Goal: Task Accomplishment & Management: Use online tool/utility

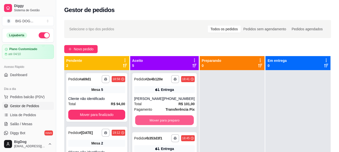
click at [161, 118] on button "Mover para preparo" at bounding box center [164, 121] width 59 height 10
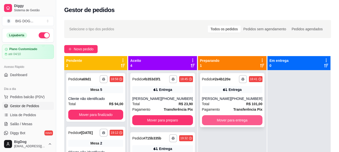
click at [208, 122] on button "Mover para entrega" at bounding box center [232, 120] width 60 height 10
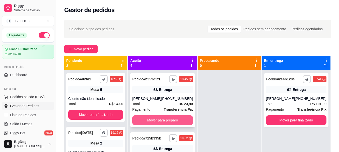
click at [168, 119] on button "Mover para preparo" at bounding box center [162, 120] width 60 height 10
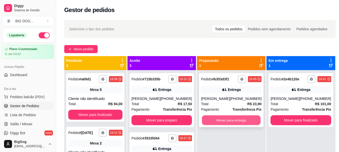
click at [217, 119] on button "Mover para entrega" at bounding box center [231, 121] width 59 height 10
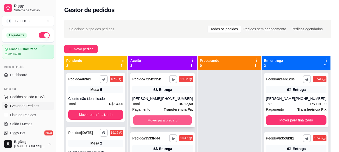
click at [184, 120] on button "Mover para preparo" at bounding box center [162, 121] width 59 height 10
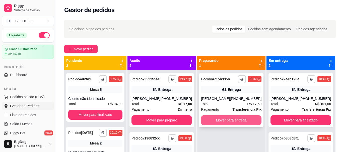
click at [239, 116] on button "Mover para entrega" at bounding box center [231, 120] width 60 height 10
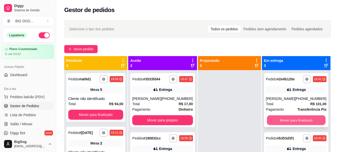
click at [280, 122] on button "Mover para finalizado" at bounding box center [296, 121] width 59 height 10
click at [280, 122] on button "Mover para finalizado" at bounding box center [296, 120] width 60 height 10
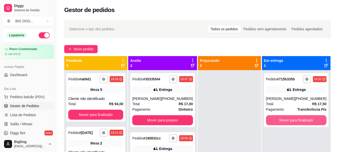
click at [280, 122] on button "Mover para finalizado" at bounding box center [296, 120] width 60 height 10
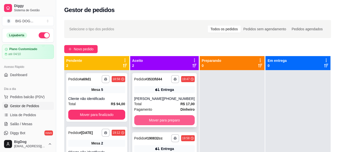
click at [178, 117] on button "Mover para preparo" at bounding box center [164, 120] width 60 height 10
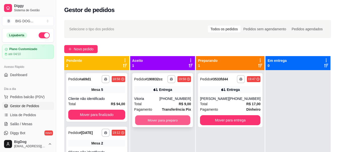
click at [182, 124] on button "Mover para preparo" at bounding box center [162, 121] width 55 height 10
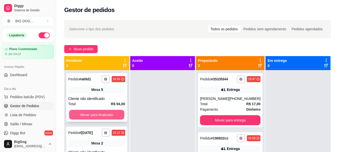
click at [91, 112] on button "Mover para finalizado" at bounding box center [96, 115] width 55 height 10
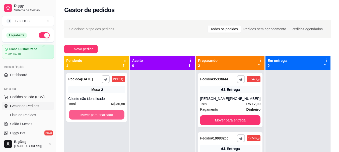
click at [91, 112] on button "Mover para finalizado" at bounding box center [96, 115] width 55 height 10
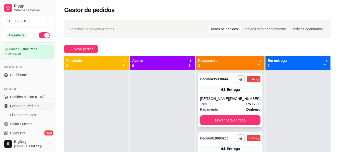
click at [239, 99] on div "[PHONE_NUMBER]" at bounding box center [245, 98] width 32 height 5
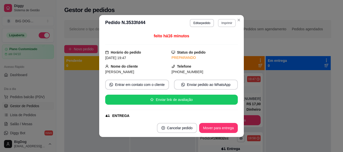
click at [225, 24] on button "Imprimir" at bounding box center [227, 23] width 18 height 8
click at [213, 40] on button "IMPRESSORA" at bounding box center [216, 41] width 36 height 8
